Goal: Find specific page/section: Find specific page/section

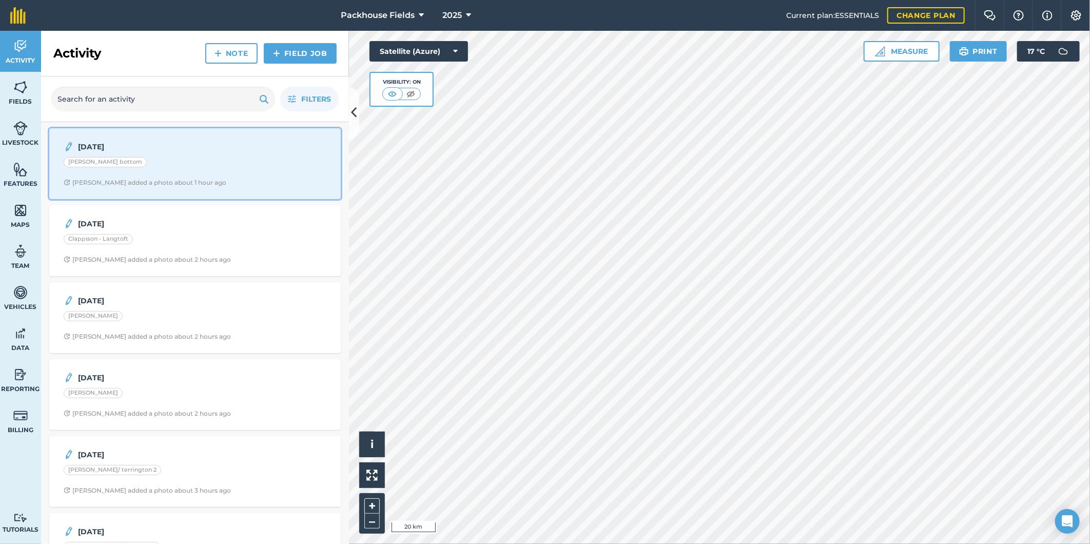
click at [191, 150] on strong "[DATE]" at bounding box center [159, 146] width 163 height 11
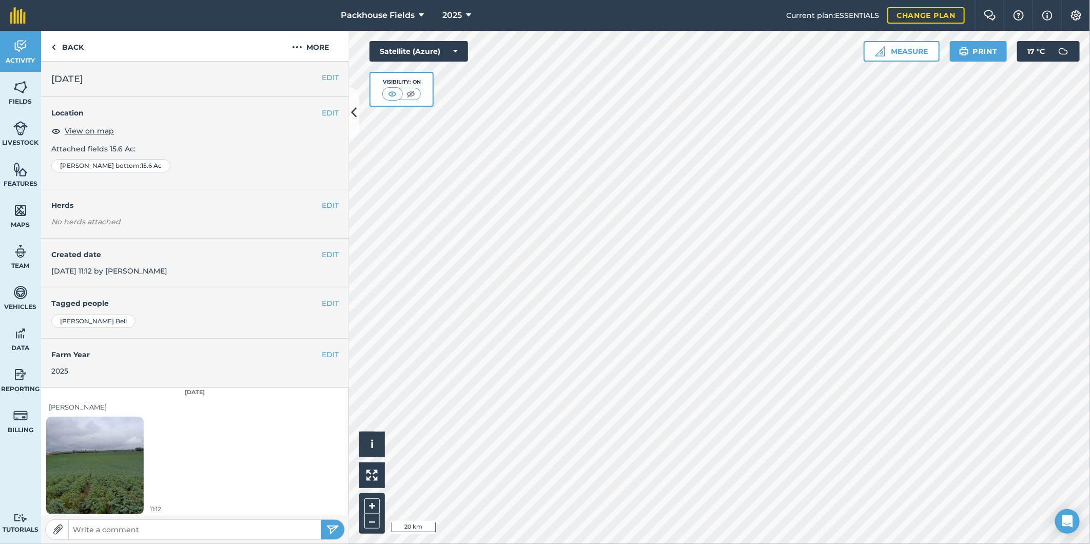
click at [120, 464] on img at bounding box center [95, 465] width 98 height 130
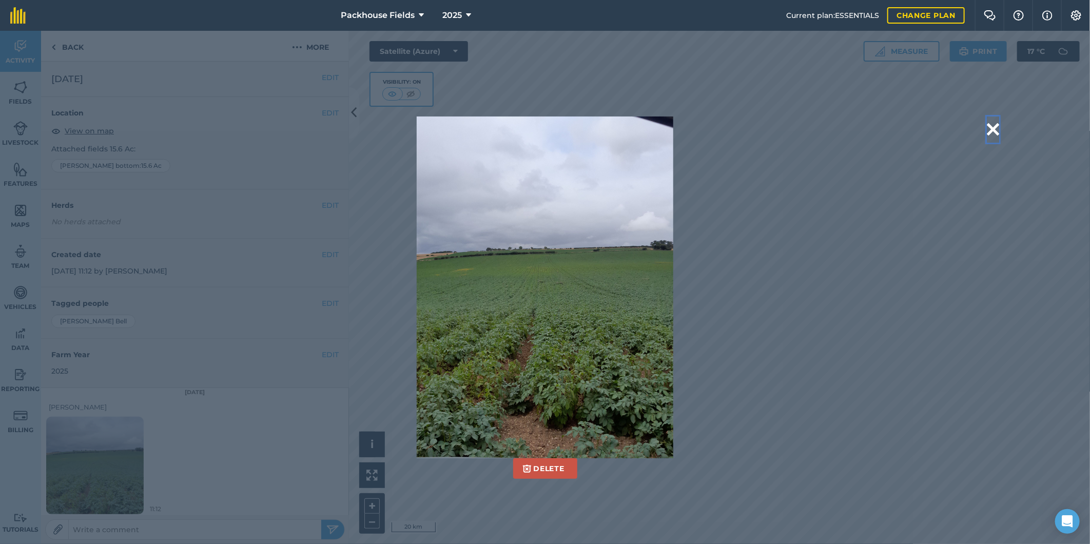
click at [990, 125] on button at bounding box center [993, 130] width 12 height 26
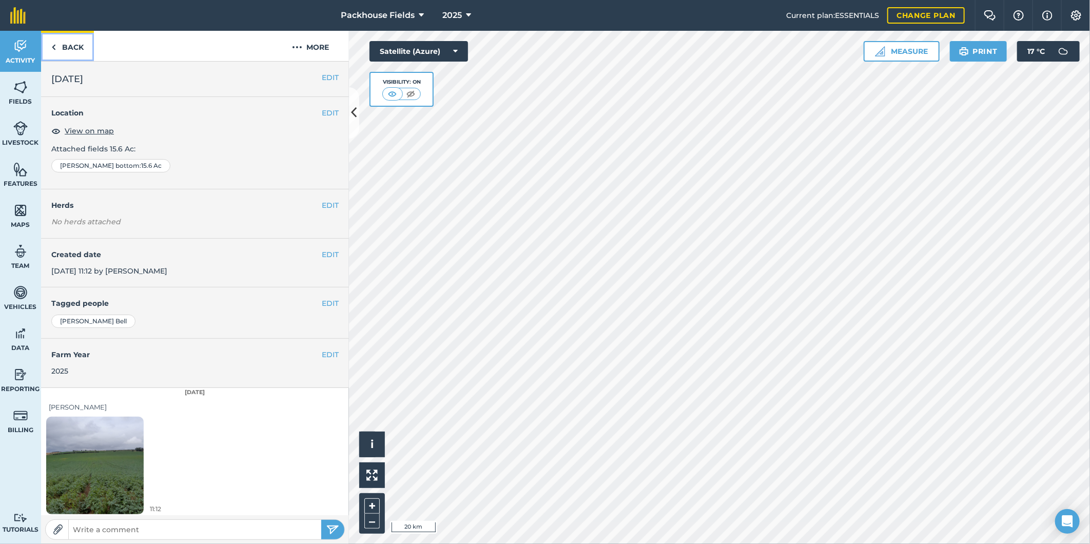
click at [60, 45] on link "Back" at bounding box center [67, 46] width 53 height 30
